Goal: Task Accomplishment & Management: Manage account settings

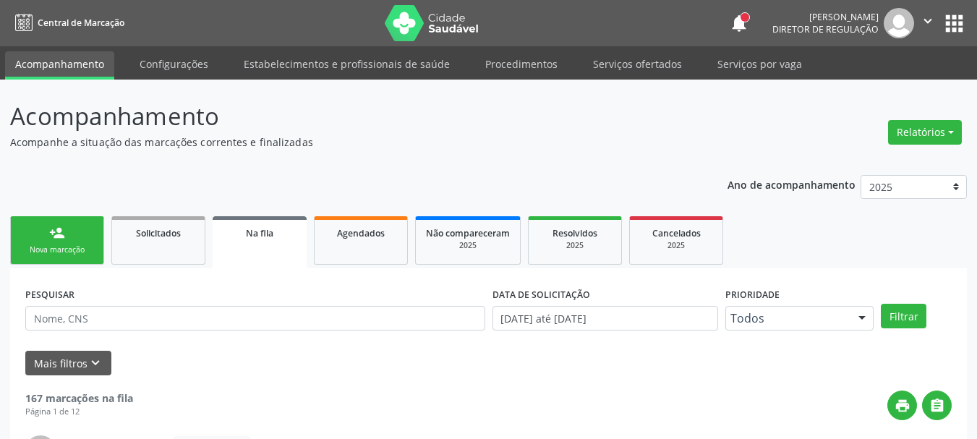
scroll to position [38, 0]
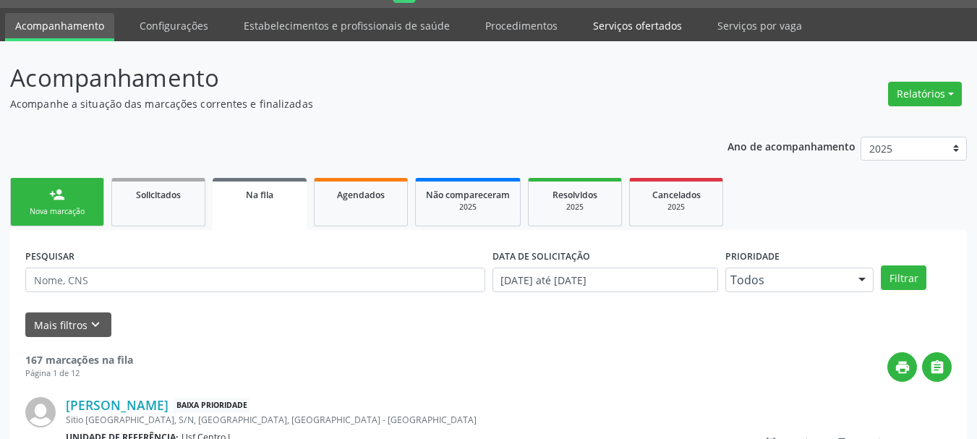
click at [637, 30] on link "Serviços ofertados" at bounding box center [637, 25] width 109 height 25
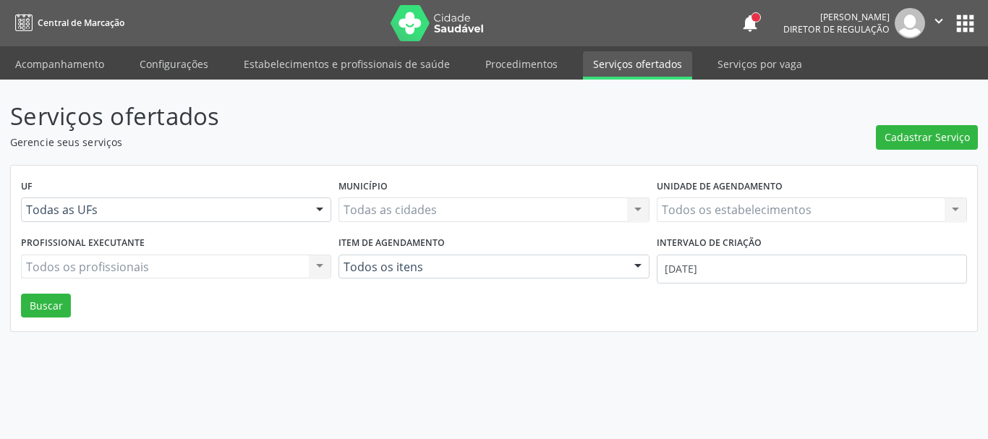
click at [705, 212] on div "Todos os estabelecimentos Todos os estabelecimentos Nenhum resultado encontrado…" at bounding box center [812, 209] width 310 height 25
click at [727, 208] on div "Todos os estabelecimentos Todos os estabelecimentos Nenhum resultado encontrado…" at bounding box center [812, 209] width 310 height 25
click at [631, 67] on link "Serviços ofertados" at bounding box center [637, 65] width 109 height 28
click at [741, 205] on div "Todos os estabelecimentos Todos os estabelecimentos Nenhum resultado encontrado…" at bounding box center [812, 209] width 310 height 25
click at [734, 202] on div "Todos os estabelecimentos Todos os estabelecimentos Nenhum resultado encontrado…" at bounding box center [812, 209] width 310 height 25
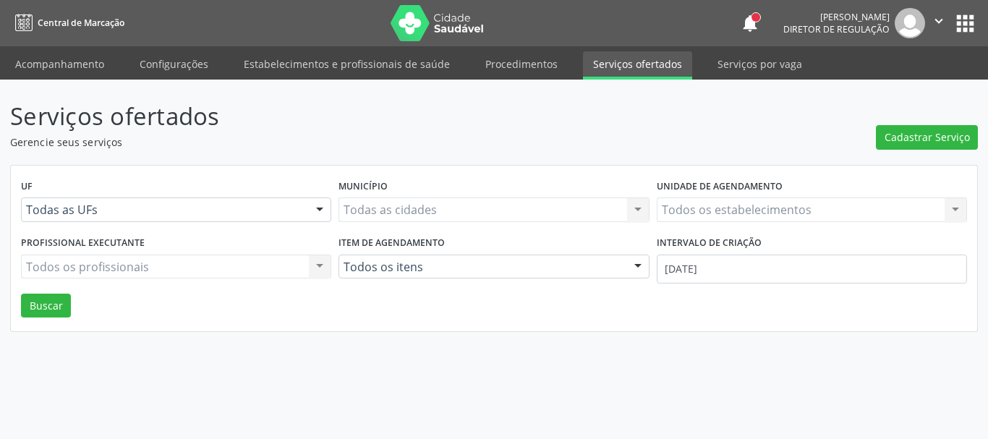
click at [728, 213] on div "Todos os estabelecimentos Todos os estabelecimentos Nenhum resultado encontrado…" at bounding box center [812, 209] width 310 height 25
click at [724, 214] on div "Todos os estabelecimentos Todos os estabelecimentos Nenhum resultado encontrado…" at bounding box center [812, 209] width 310 height 25
click at [943, 20] on icon "" at bounding box center [939, 21] width 16 height 16
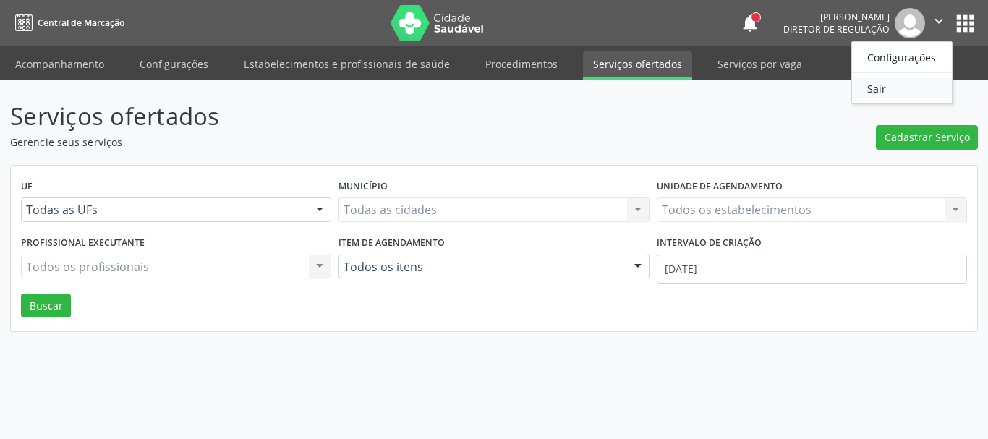
click at [880, 96] on ul "Configurações Sair" at bounding box center [901, 72] width 101 height 63
click at [885, 94] on link "Sair" at bounding box center [902, 88] width 100 height 20
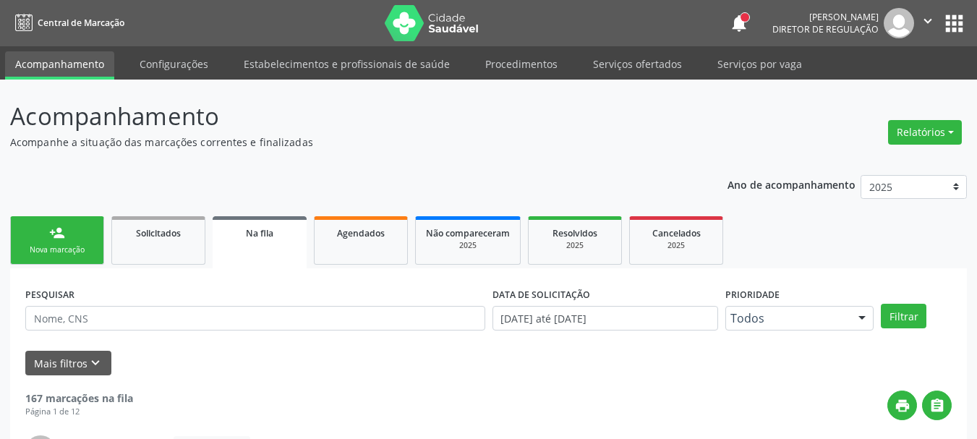
click at [930, 21] on icon "" at bounding box center [928, 21] width 16 height 16
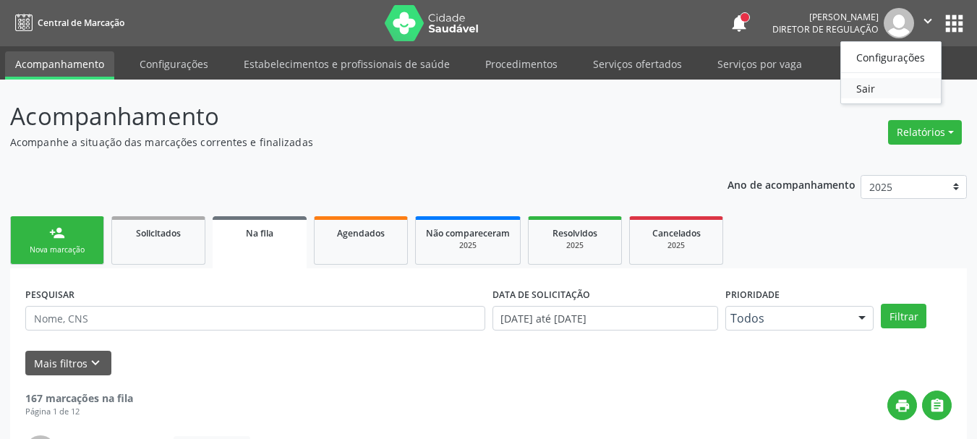
click at [883, 90] on link "Sair" at bounding box center [891, 88] width 100 height 20
